Goal: Transaction & Acquisition: Obtain resource

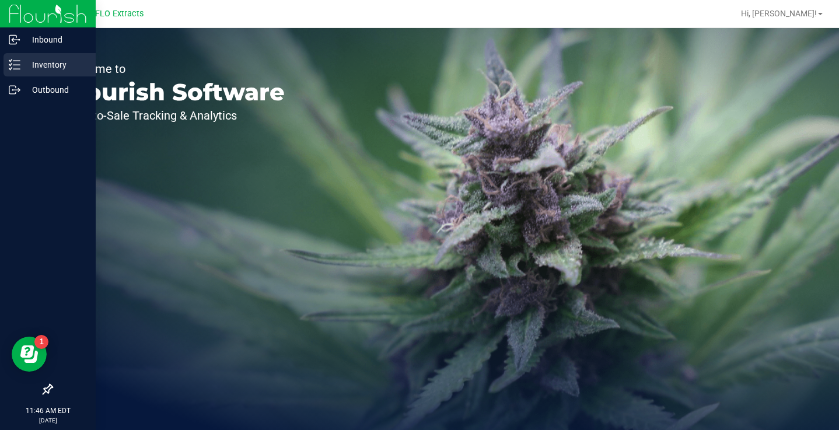
click at [20, 68] on p "Inventory" at bounding box center [55, 65] width 70 height 14
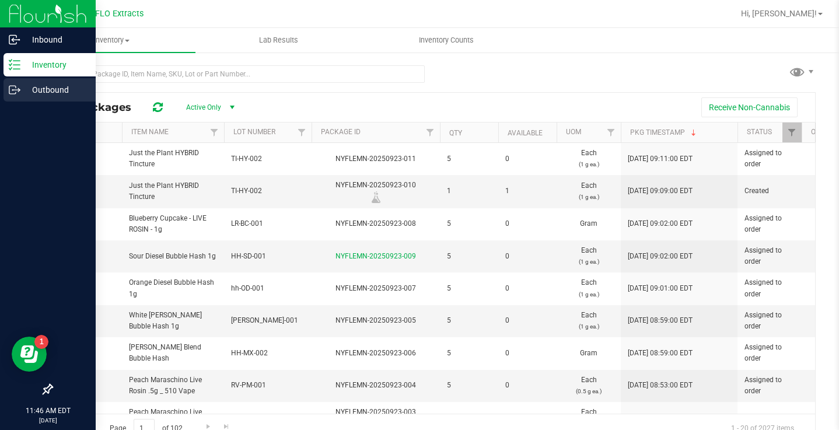
click at [33, 84] on p "Outbound" at bounding box center [55, 90] width 70 height 14
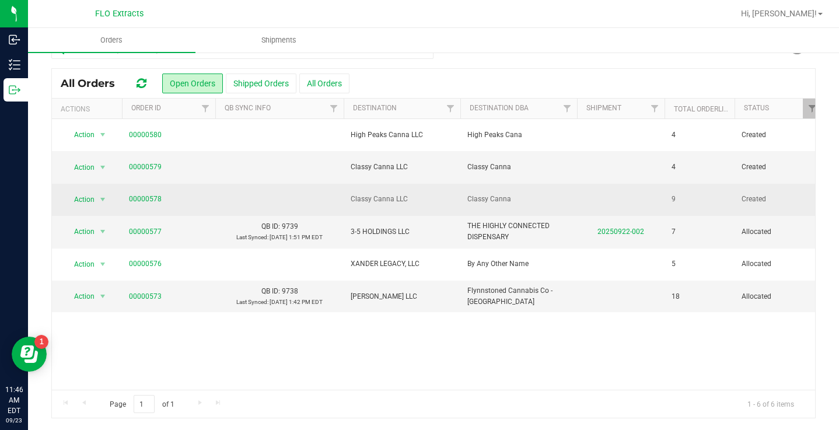
scroll to position [22, 0]
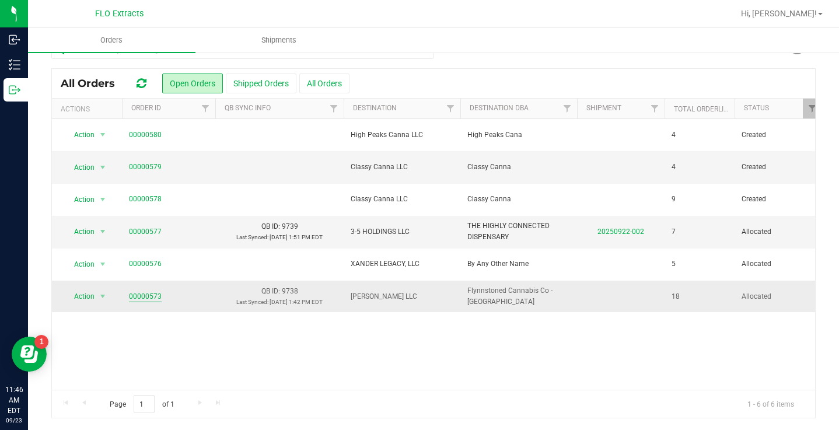
click at [146, 292] on link "00000573" at bounding box center [145, 296] width 33 height 11
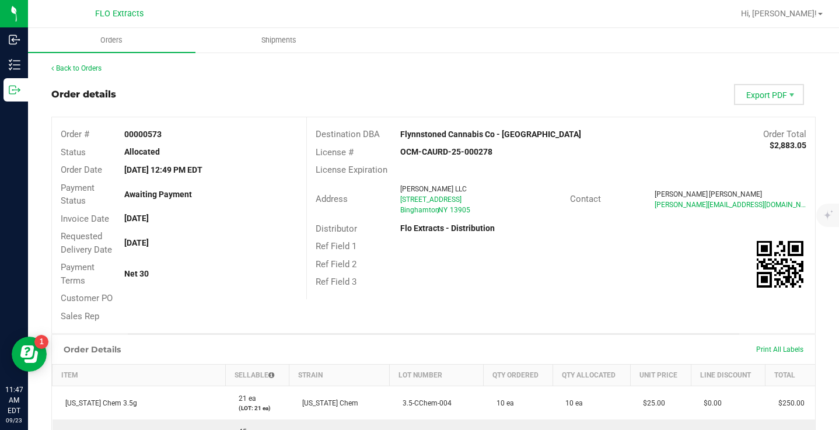
click at [761, 102] on span "Export PDF" at bounding box center [769, 94] width 70 height 21
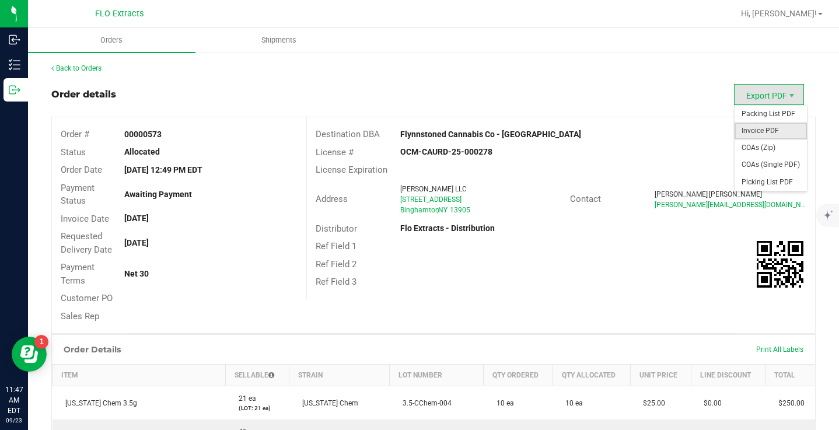
click at [766, 133] on span "Invoice PDF" at bounding box center [770, 130] width 72 height 17
click at [773, 129] on span "Invoice PDF" at bounding box center [770, 130] width 72 height 17
click at [759, 111] on span "Packing List PDF" at bounding box center [770, 114] width 72 height 17
